Goal: Task Accomplishment & Management: Manage account settings

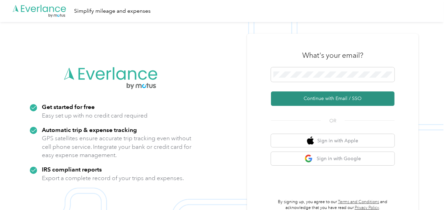
click at [305, 94] on button "Continue with Email / SSO" at bounding box center [333, 98] width 124 height 14
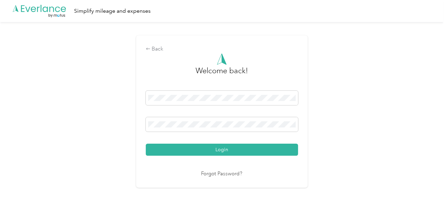
click at [250, 149] on button "Login" at bounding box center [222, 150] width 152 height 12
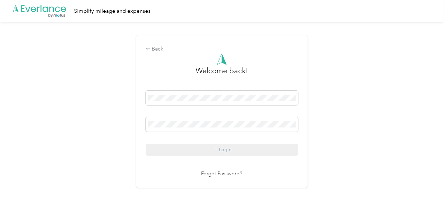
drag, startPoint x: 339, startPoint y: 131, endPoint x: 383, endPoint y: 140, distance: 44.8
click at [340, 131] on div "Back Welcome back! Login Forgot Password?" at bounding box center [222, 114] width 444 height 185
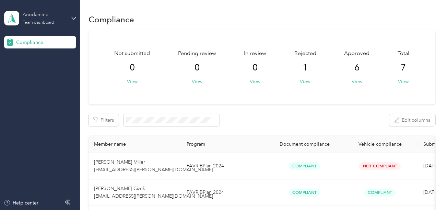
drag, startPoint x: 37, startPoint y: 16, endPoint x: 41, endPoint y: 21, distance: 5.8
click at [38, 16] on div "Anodamine" at bounding box center [44, 14] width 43 height 7
drag, startPoint x: 26, startPoint y: 71, endPoint x: 26, endPoint y: 67, distance: 4.5
click at [26, 67] on div "Log out" at bounding box center [76, 72] width 135 height 12
